Goal: Register for event/course

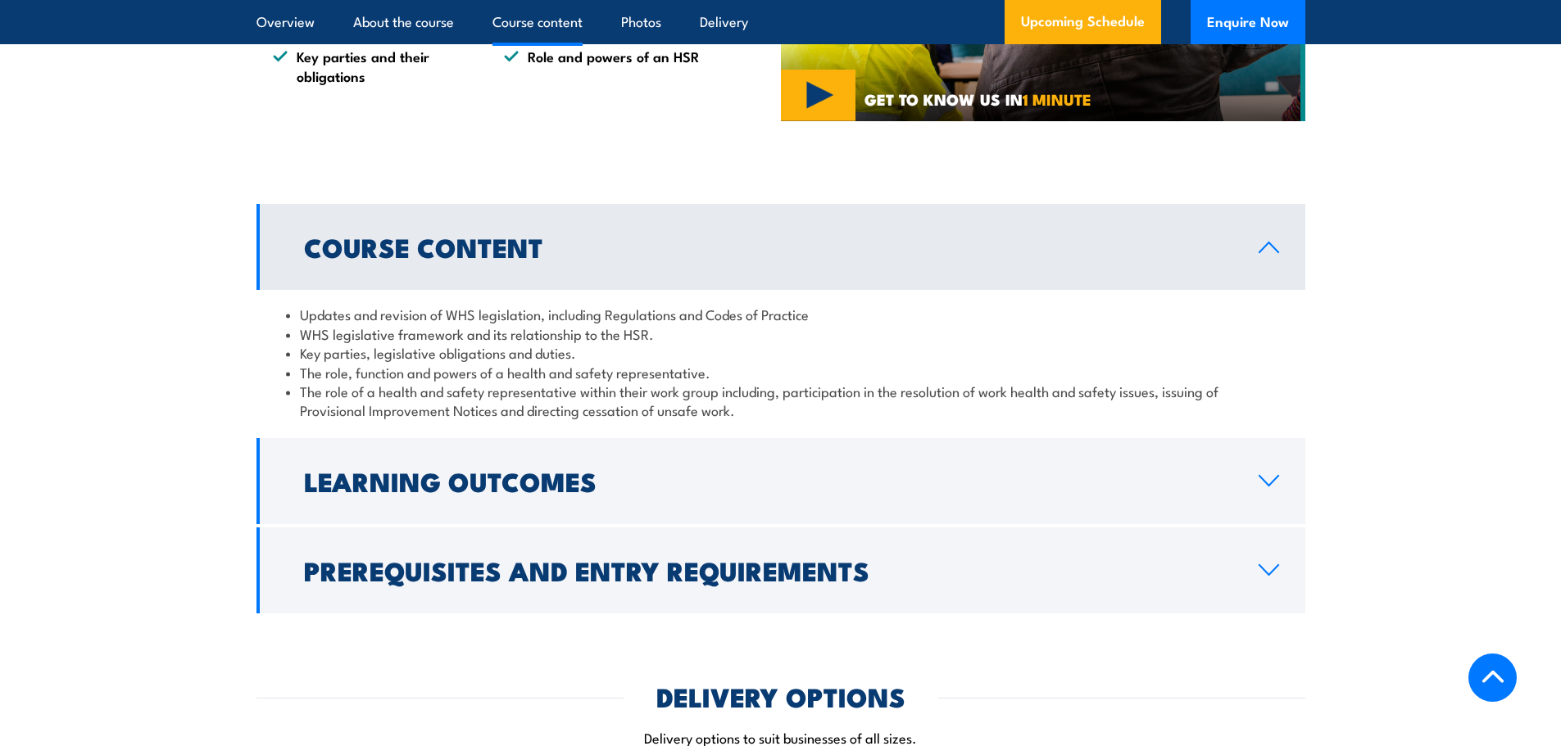
scroll to position [1393, 0]
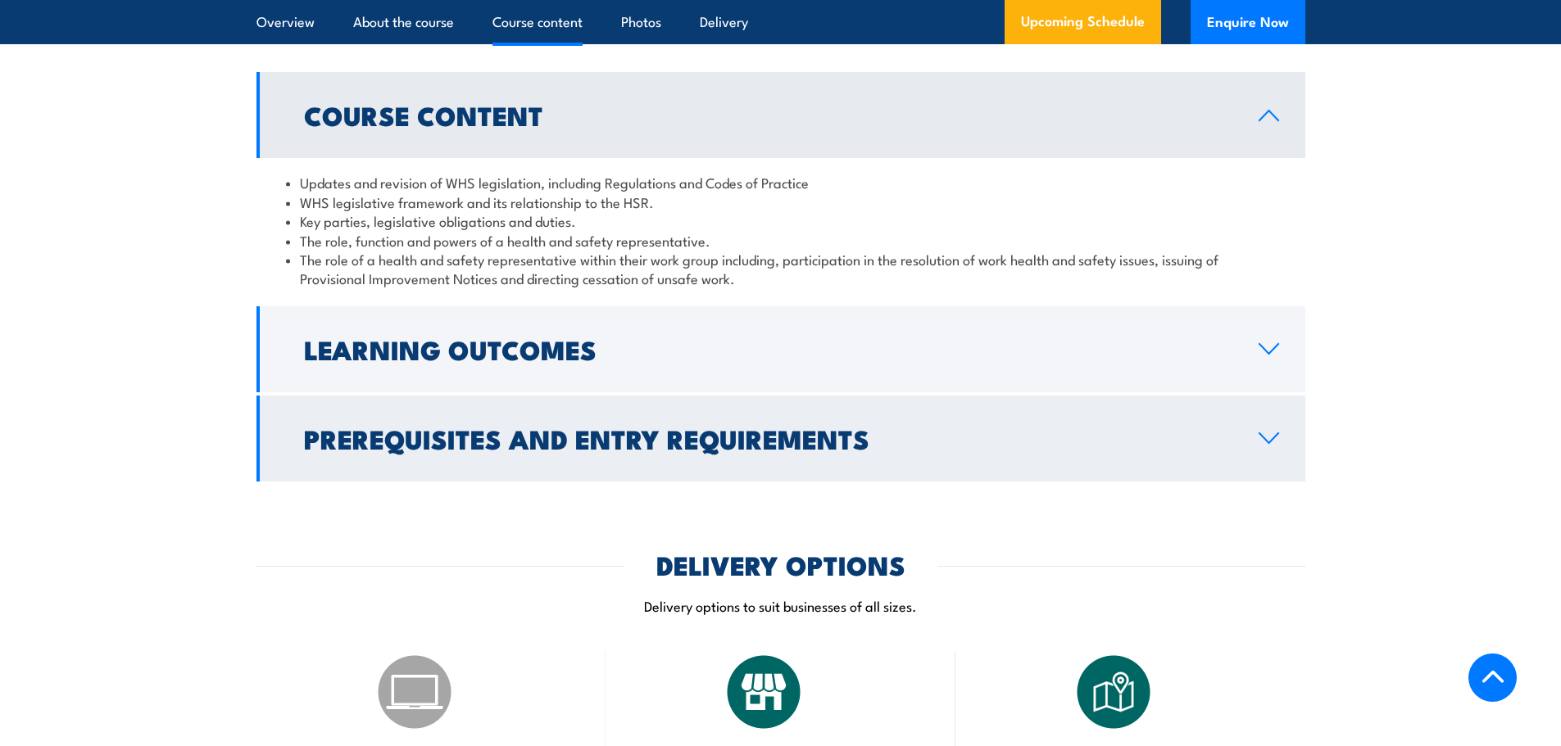
click at [729, 450] on h2 "Prerequisites and Entry Requirements" at bounding box center [768, 438] width 928 height 23
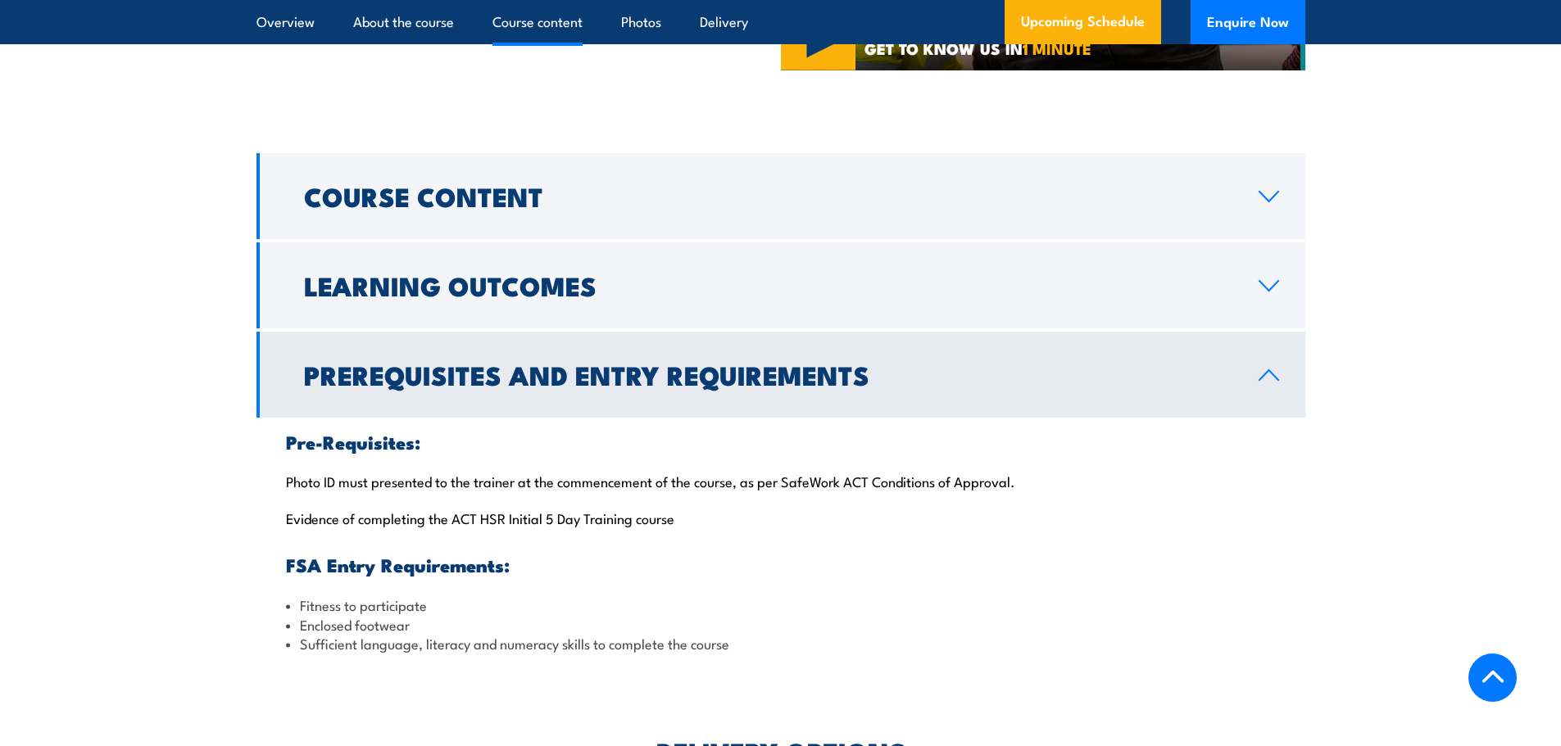
scroll to position [1311, 0]
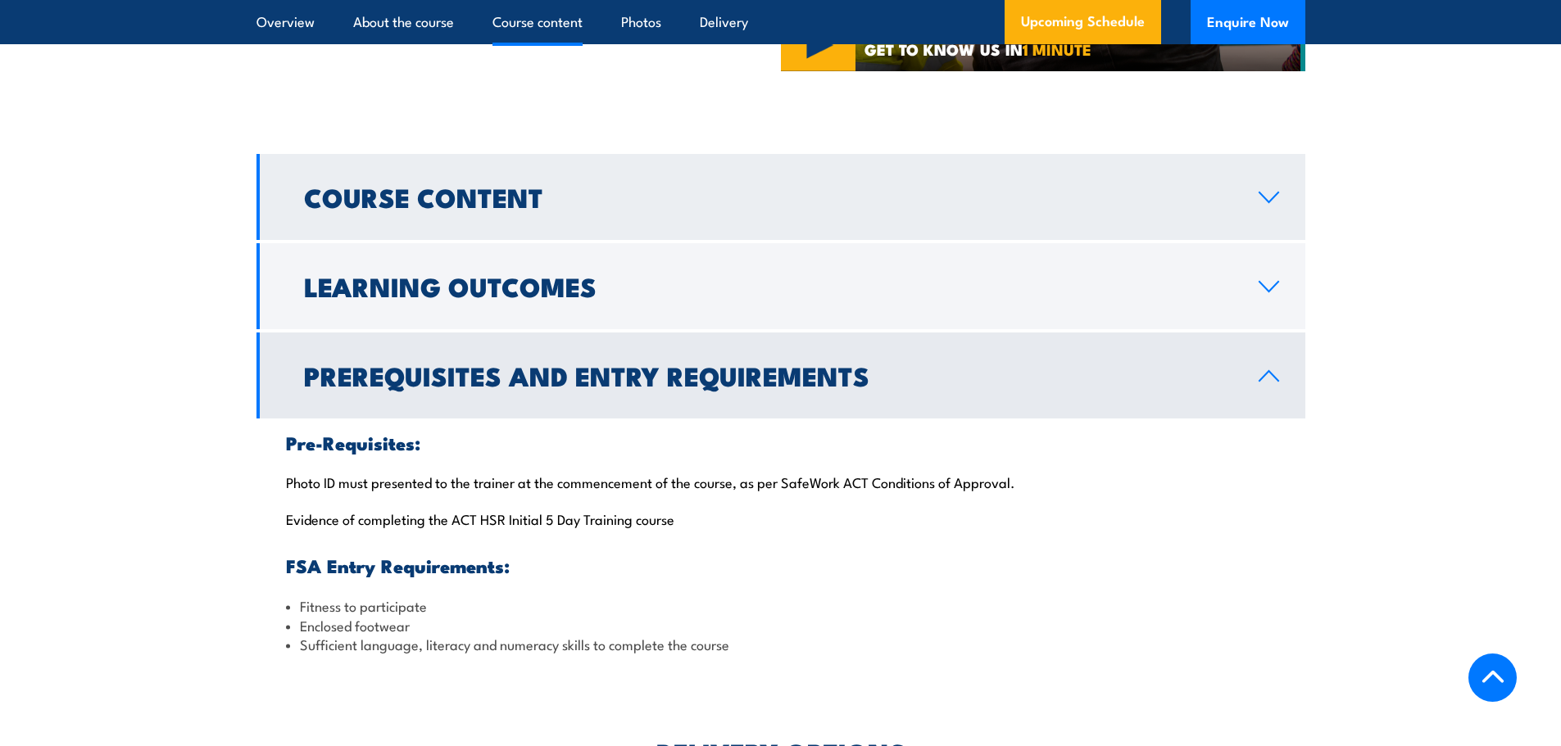
click at [533, 208] on h2 "Course Content" at bounding box center [768, 196] width 928 height 23
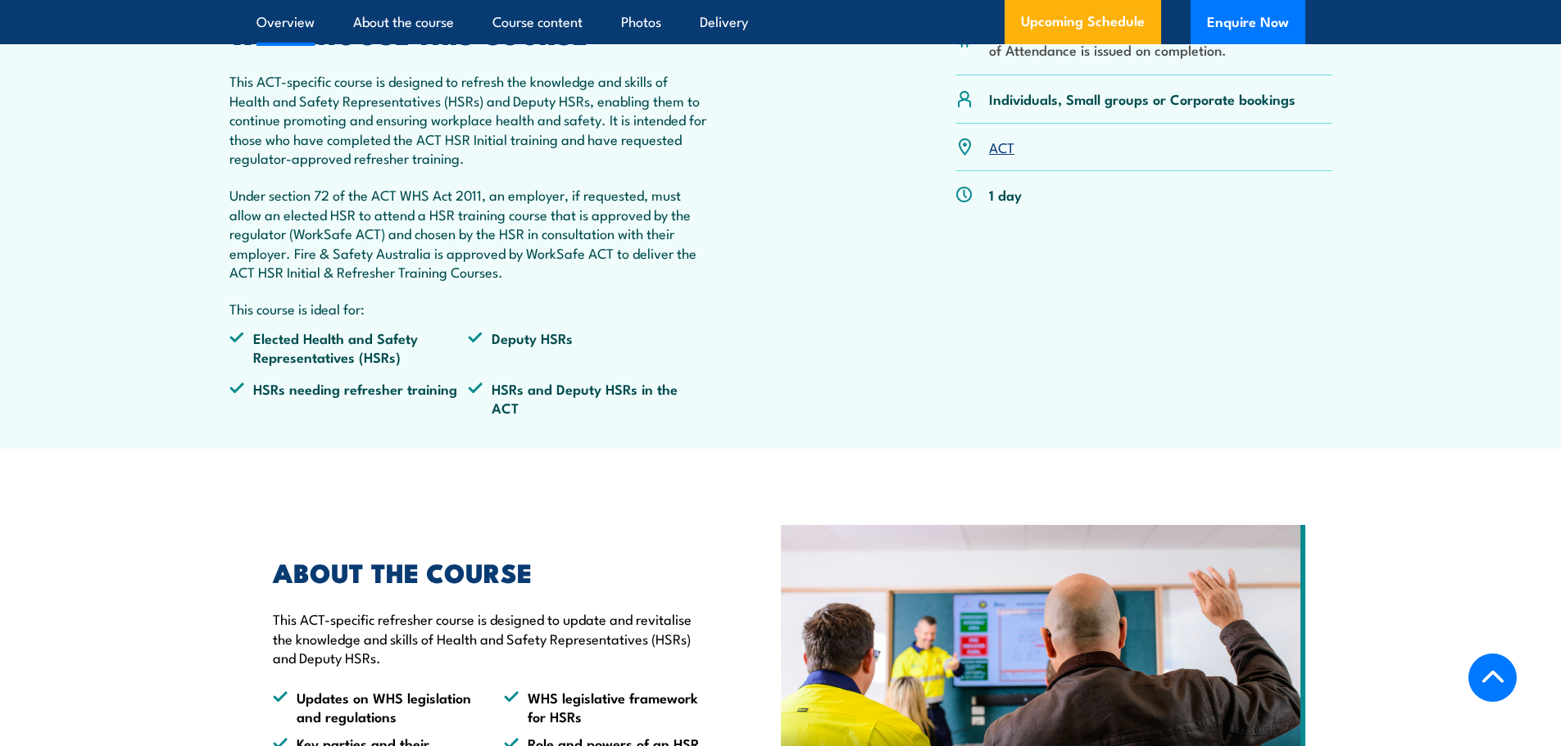
scroll to position [328, 0]
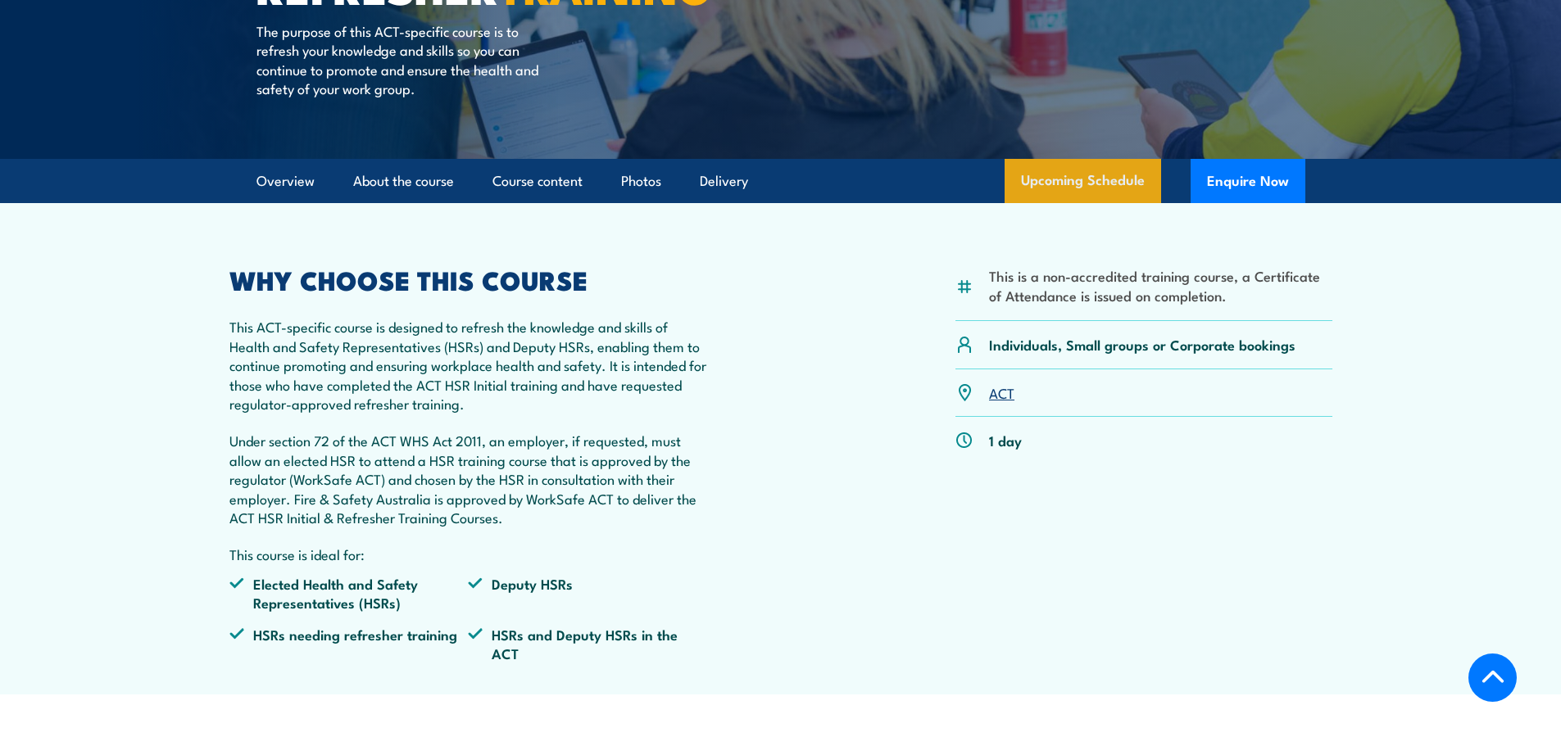
click at [1088, 203] on link "Upcoming Schedule" at bounding box center [1082, 181] width 156 height 44
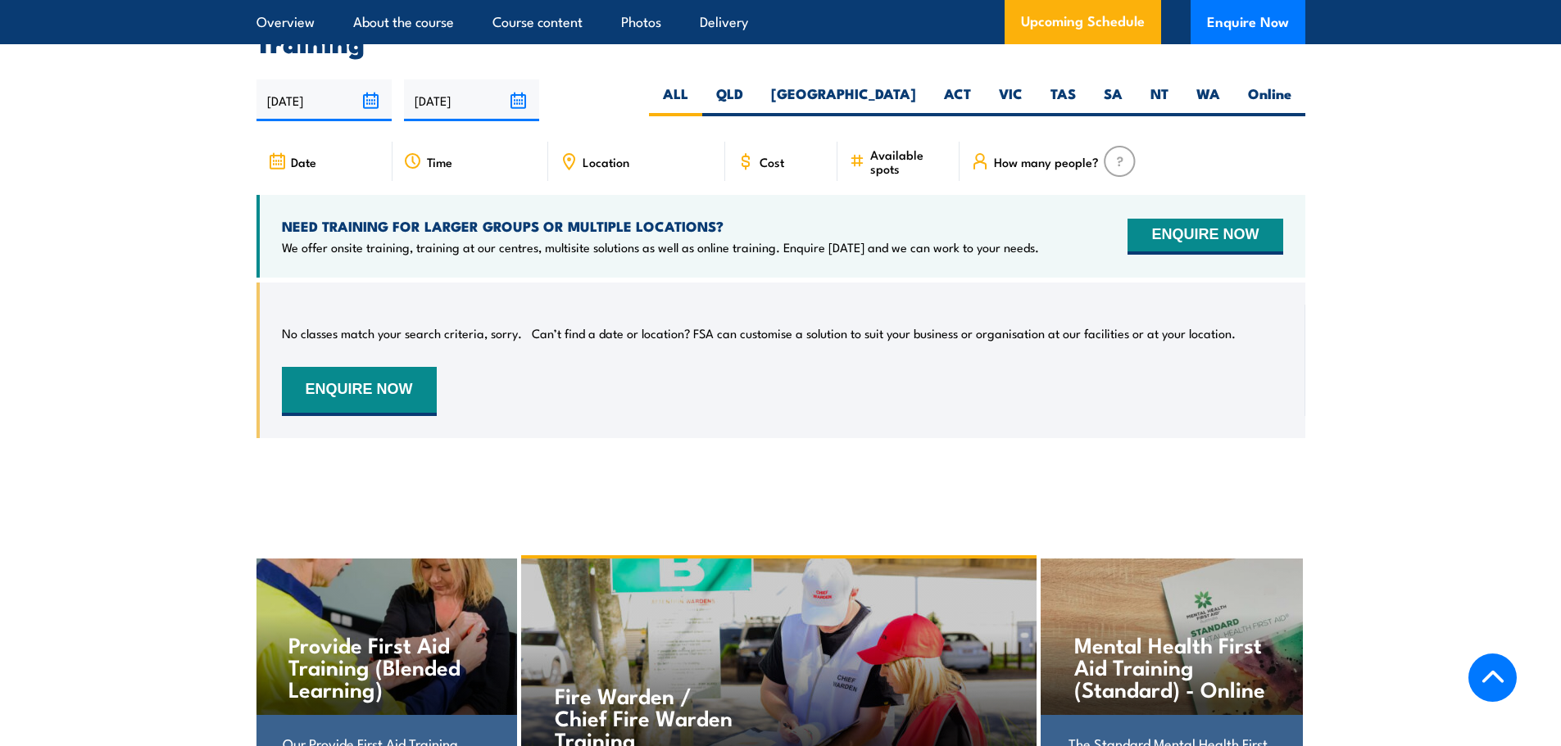
scroll to position [2595, 0]
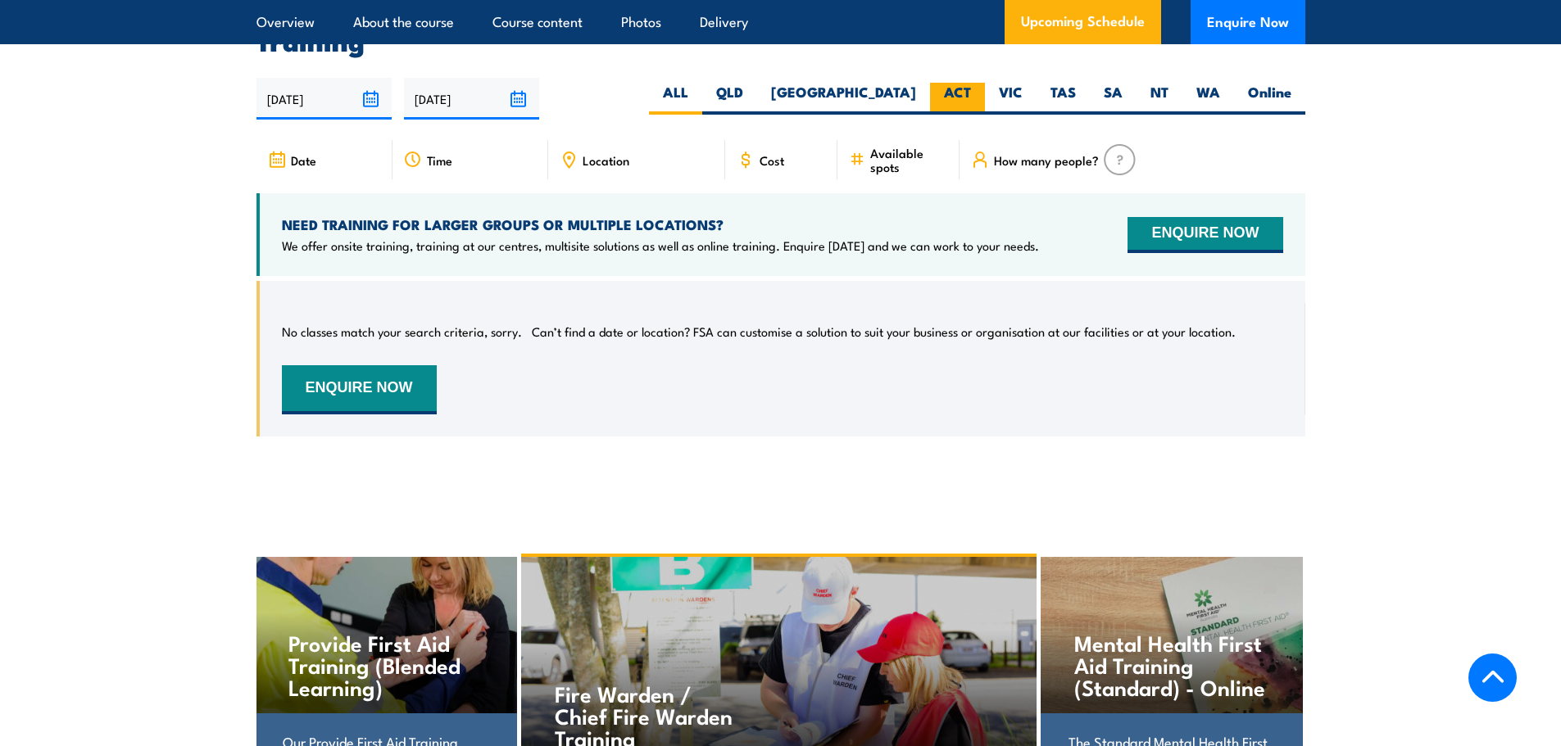
click at [944, 92] on label "ACT" at bounding box center [957, 99] width 55 height 32
click at [971, 92] on input "ACT" at bounding box center [976, 88] width 11 height 11
radio input "true"
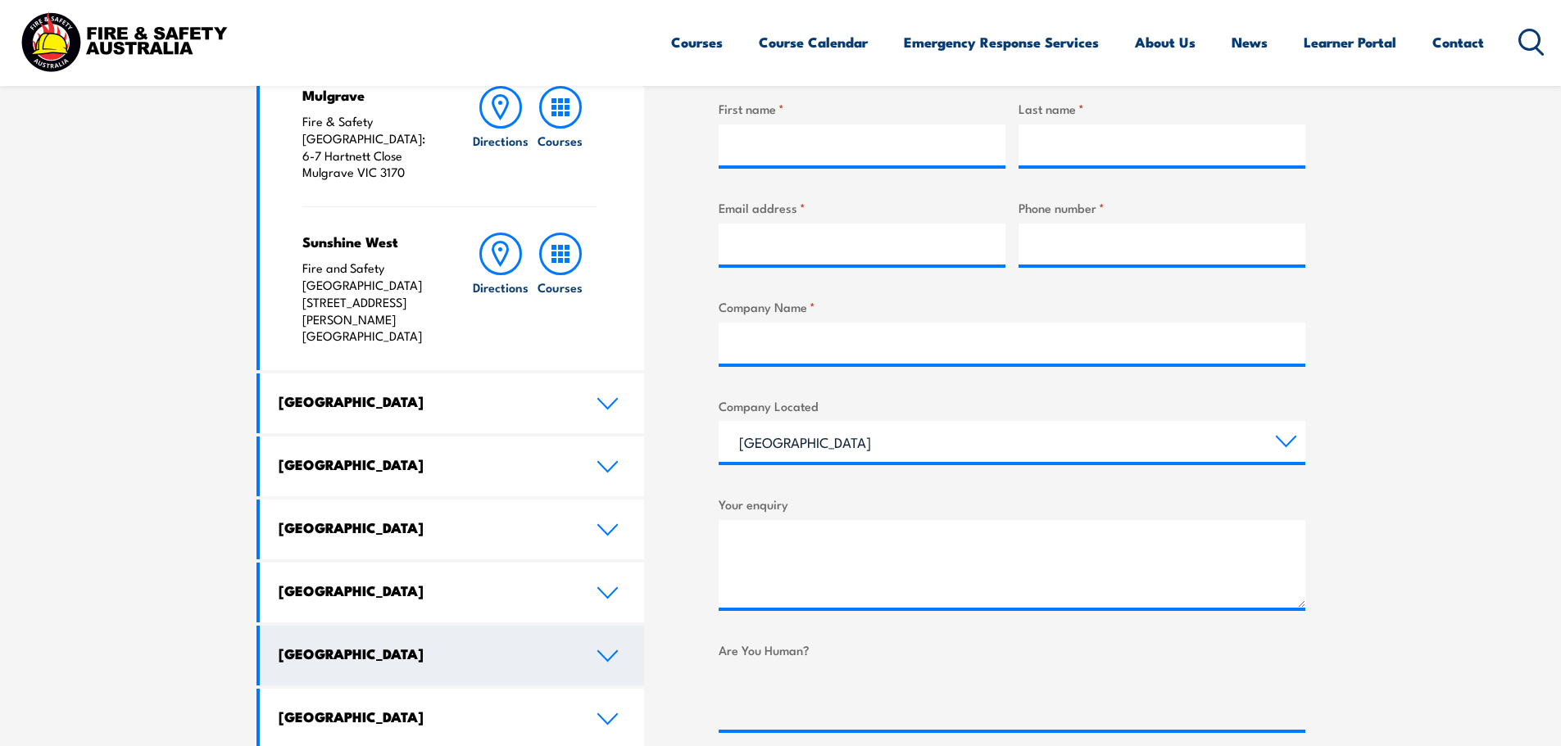
scroll to position [737, 0]
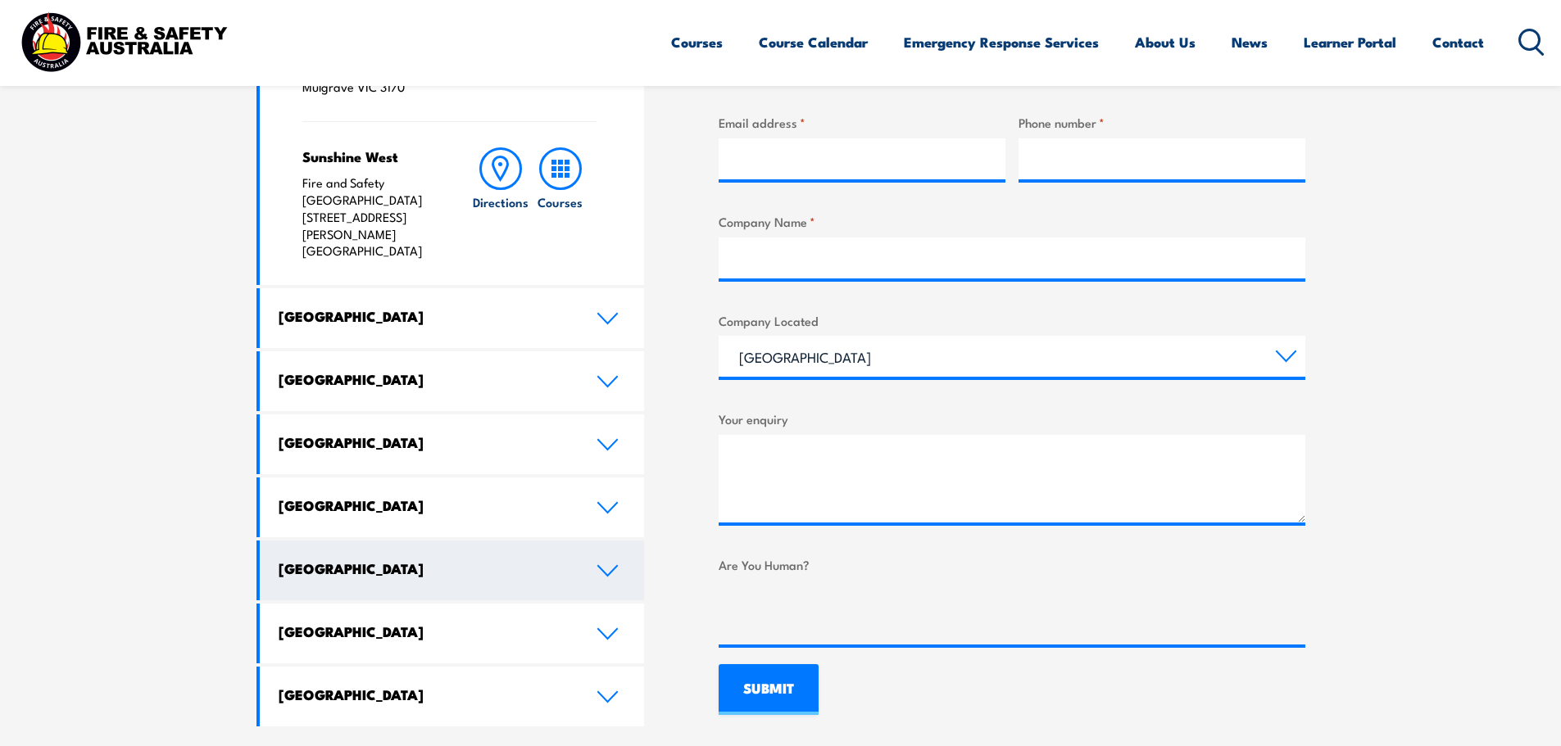
click at [400, 560] on h4 "[GEOGRAPHIC_DATA]" at bounding box center [425, 569] width 293 height 18
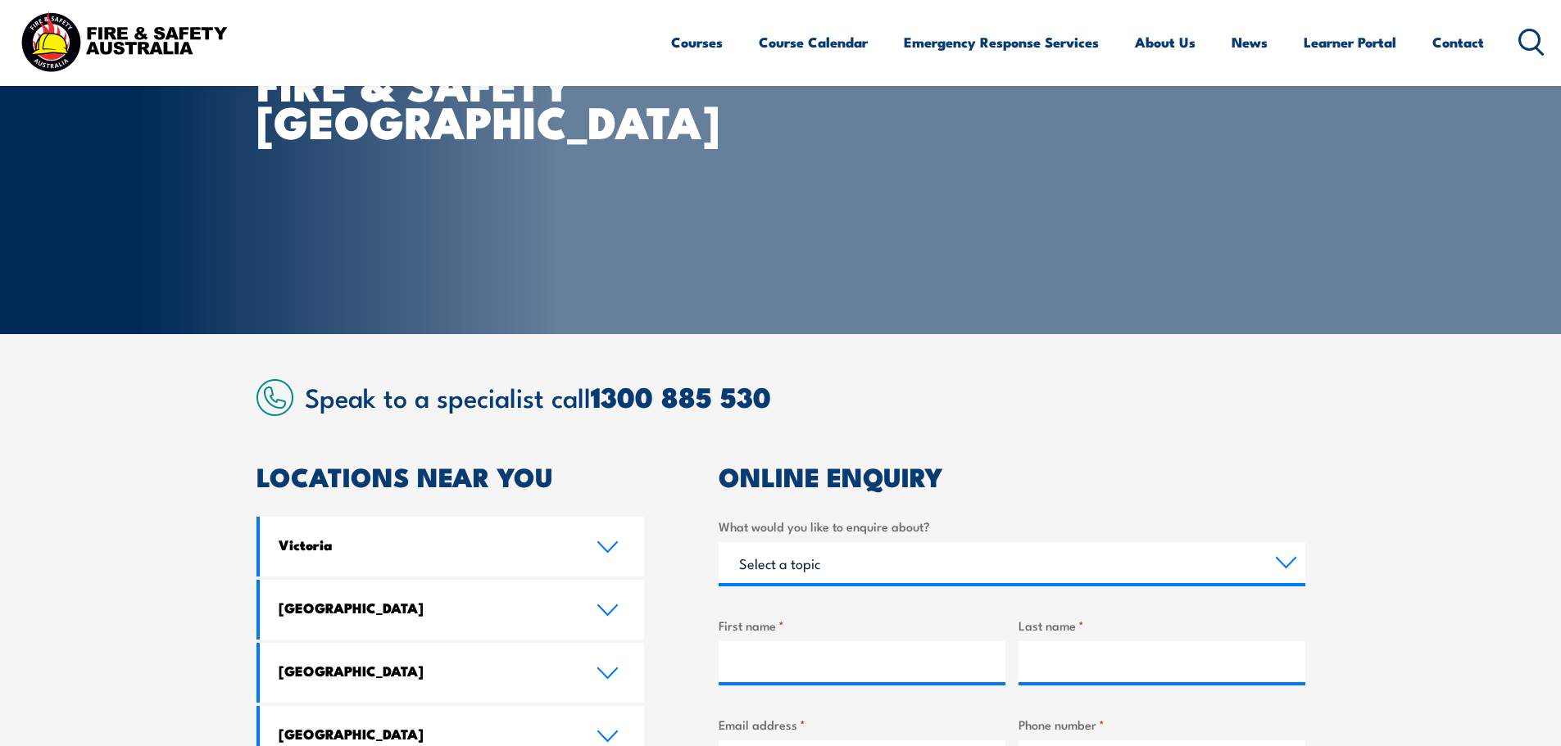
scroll to position [0, 0]
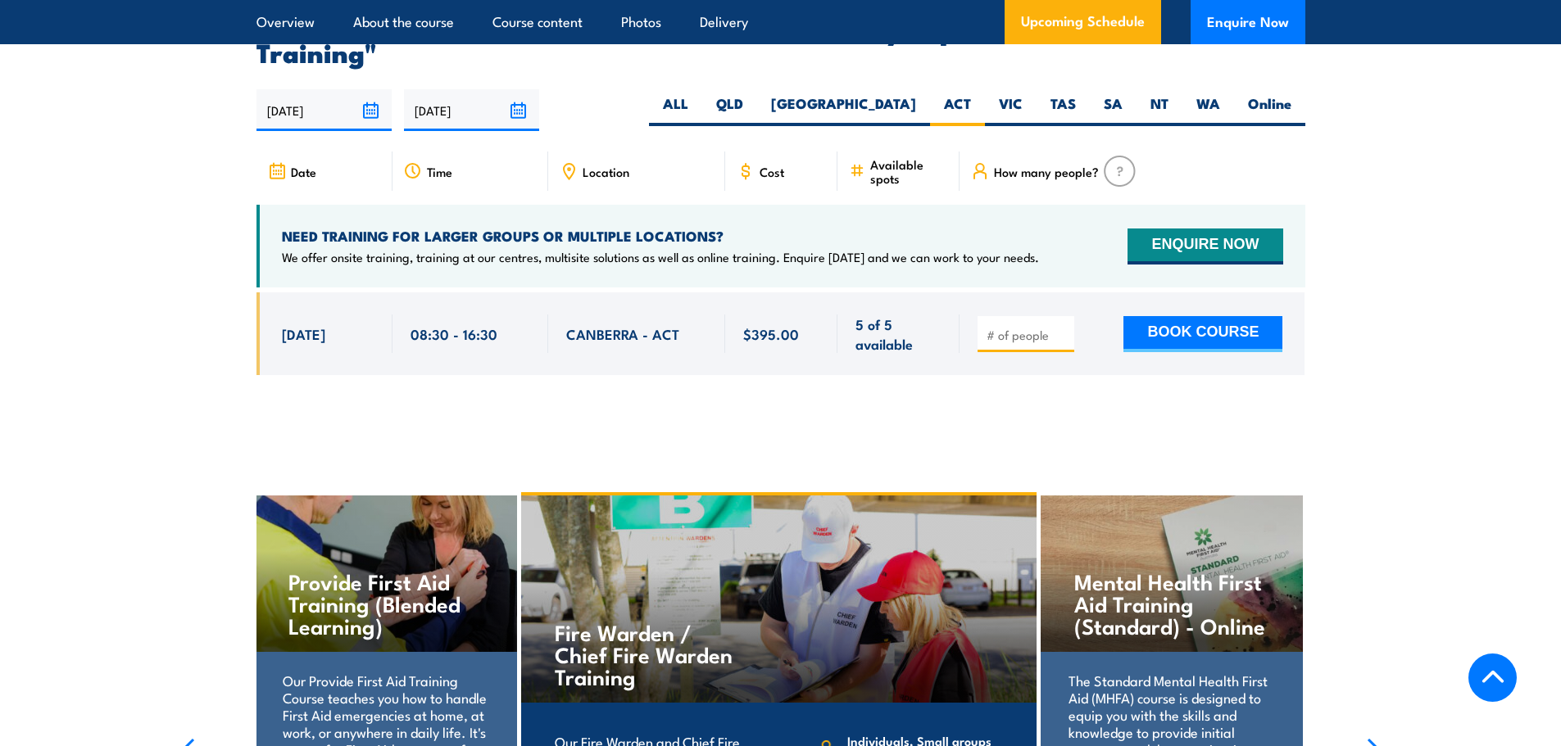
scroll to position [2595, 0]
